Goal: Task Accomplishment & Management: Complete application form

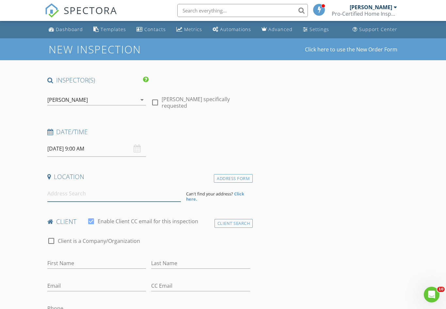
click at [77, 192] on input at bounding box center [114, 193] width 134 height 16
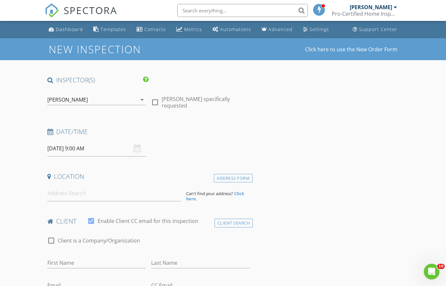
click at [96, 147] on input "[DATE] 9:00 AM" at bounding box center [96, 149] width 99 height 16
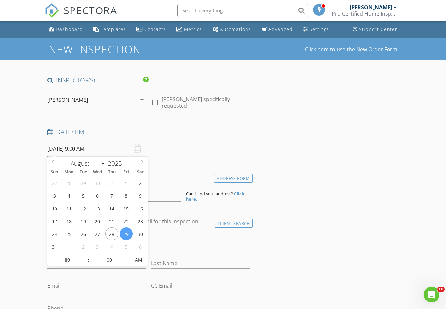
click at [140, 166] on div "January February March April May June July August September October November [D…" at bounding box center [97, 162] width 101 height 10
click at [143, 159] on span at bounding box center [142, 161] width 11 height 9
select select "8"
type input "[DATE] 9:00 AM"
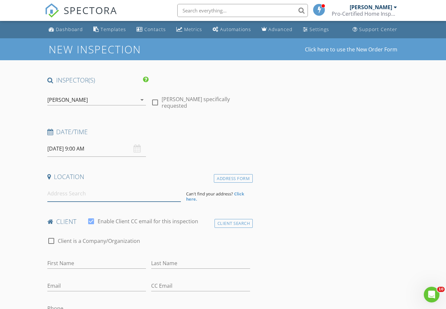
click at [115, 189] on input at bounding box center [114, 193] width 134 height 16
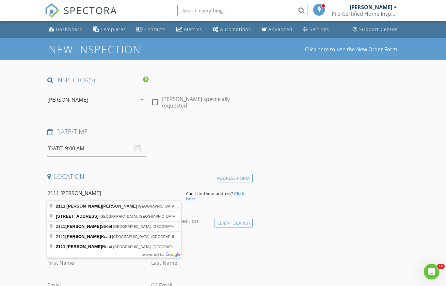
type input "[STREET_ADDRESS][PERSON_NAME]"
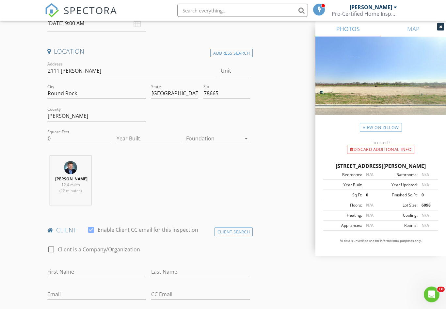
scroll to position [125, 0]
click at [75, 139] on input "0" at bounding box center [79, 138] width 64 height 11
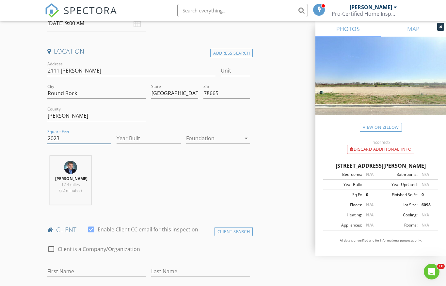
type input "2023"
click at [141, 140] on input "Year Built" at bounding box center [149, 138] width 64 height 11
click at [144, 138] on input "Year Built" at bounding box center [149, 138] width 64 height 11
type input "2025"
click at [217, 140] on div at bounding box center [213, 138] width 55 height 10
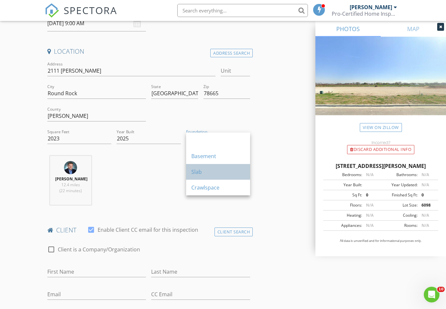
click at [196, 172] on div "Slab" at bounding box center [219, 172] width 54 height 8
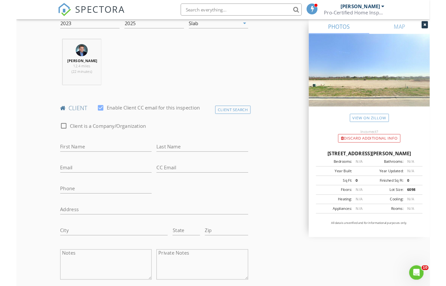
scroll to position [238, 0]
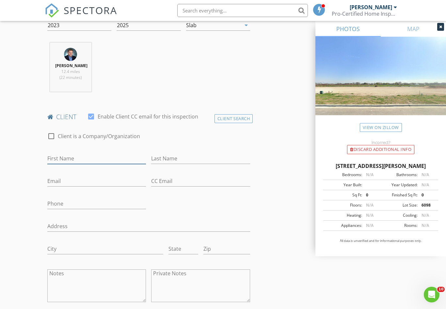
click at [105, 156] on input "First Name" at bounding box center [96, 158] width 99 height 11
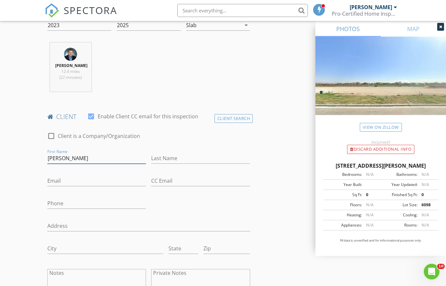
type input "[PERSON_NAME]"
click at [204, 162] on input "Last Name" at bounding box center [200, 158] width 99 height 11
type input "[PERSON_NAME]"
click at [88, 180] on input "Email" at bounding box center [96, 180] width 99 height 11
type input "[EMAIL_ADDRESS][PERSON_NAME][DOMAIN_NAME]"
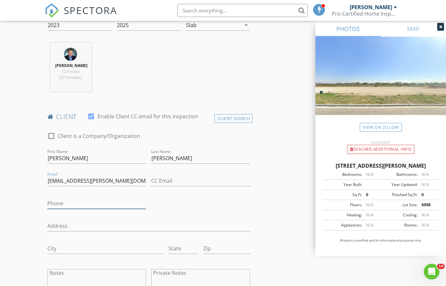
click at [88, 203] on input "Phone" at bounding box center [96, 203] width 99 height 11
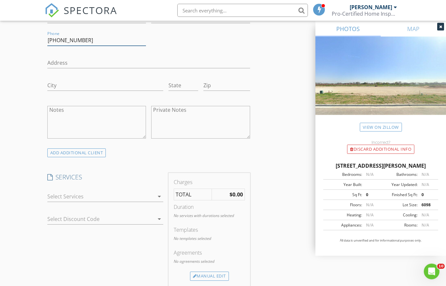
type input "[PHONE_NUMBER]"
click at [158, 195] on icon "arrow_drop_down" at bounding box center [160, 197] width 8 height 8
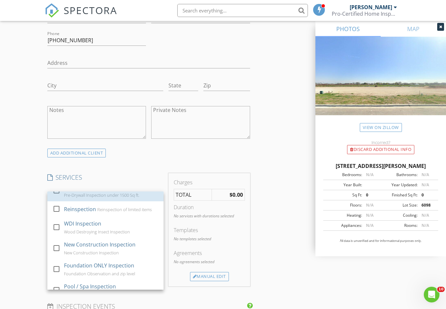
scroll to position [78, 0]
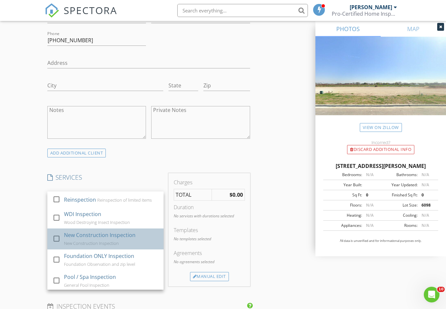
click at [56, 240] on div at bounding box center [56, 238] width 11 height 11
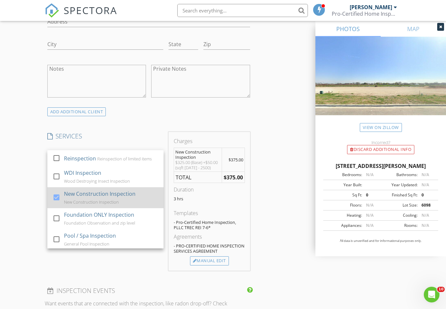
scroll to position [443, 0]
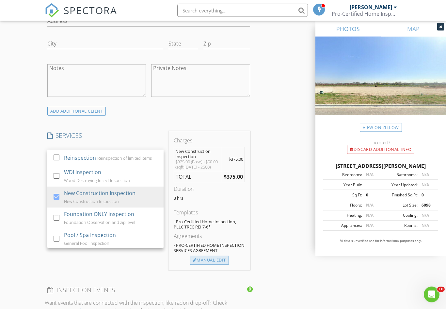
click at [215, 259] on div "Manual Edit" at bounding box center [209, 260] width 39 height 9
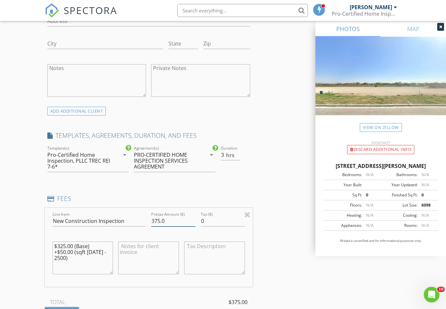
click at [175, 219] on input "375.0" at bounding box center [173, 220] width 44 height 11
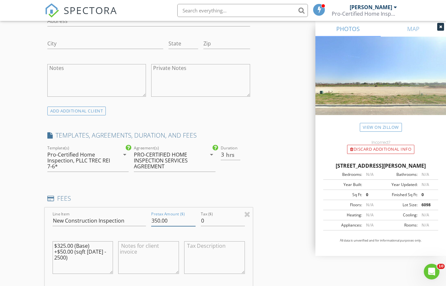
type input "350.00"
click at [275, 164] on div "INSPECTOR(S) check_box [PERSON_NAME] PRIMARY [PERSON_NAME] arrow_drop_down chec…" at bounding box center [223, 252] width 357 height 1239
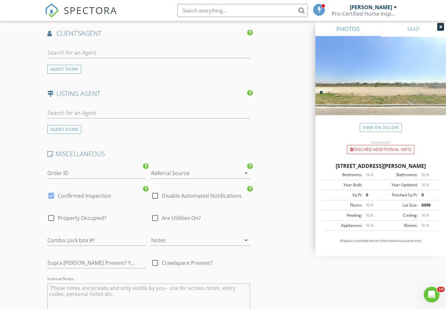
scroll to position [898, 0]
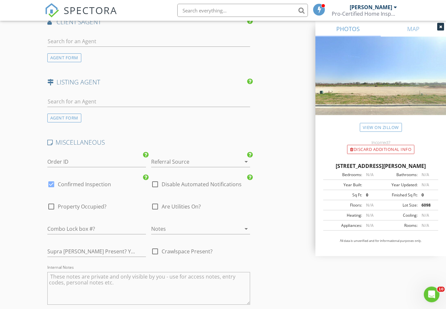
click at [192, 157] on div at bounding box center [191, 162] width 81 height 10
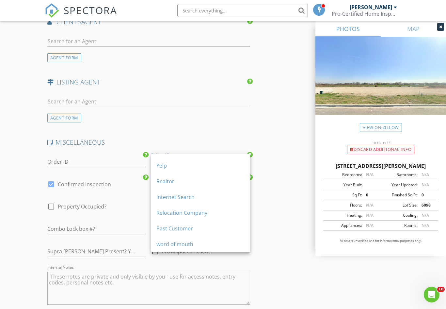
scroll to position [27, 0]
click at [178, 244] on div "word of mouth" at bounding box center [201, 244] width 89 height 8
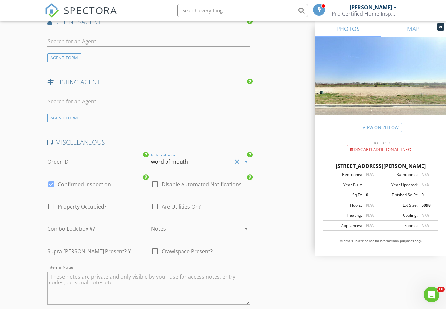
click at [158, 206] on div at bounding box center [155, 206] width 11 height 11
checkbox input "true"
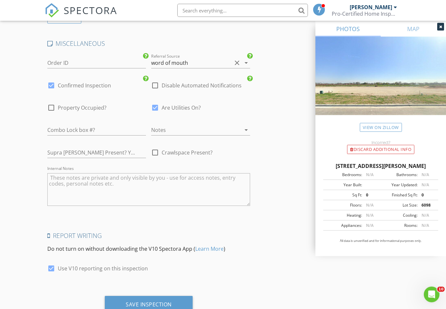
scroll to position [1019, 0]
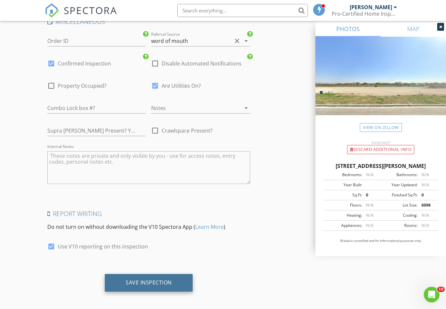
click at [148, 279] on div "Save Inspection" at bounding box center [149, 282] width 46 height 7
